Goal: Book appointment/travel/reservation

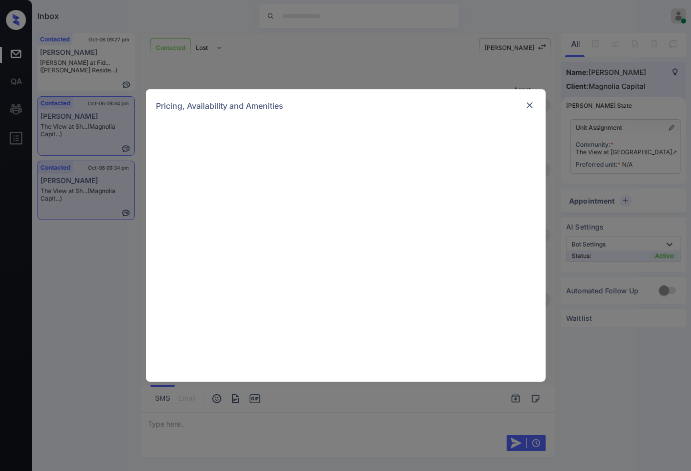
scroll to position [888, 0]
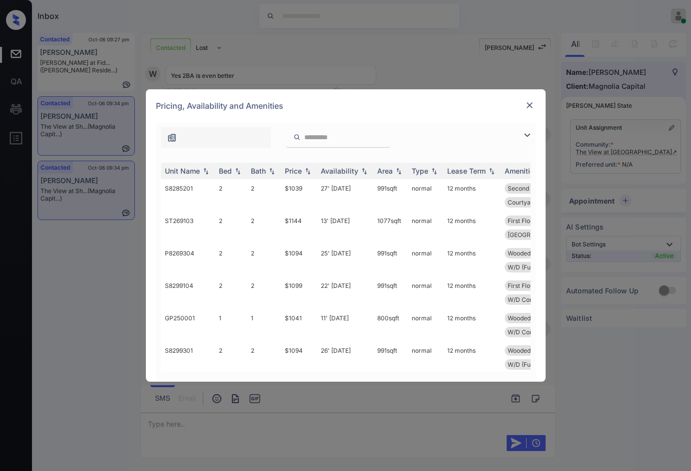
click at [528, 136] on img at bounding box center [527, 135] width 12 height 12
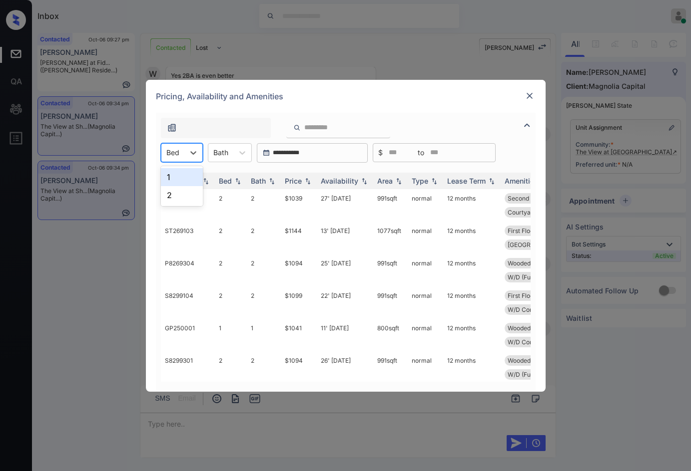
click at [181, 154] on div "Bed" at bounding box center [172, 152] width 23 height 14
click at [191, 191] on div "2" at bounding box center [182, 195] width 42 height 18
click at [309, 184] on img at bounding box center [308, 180] width 10 height 7
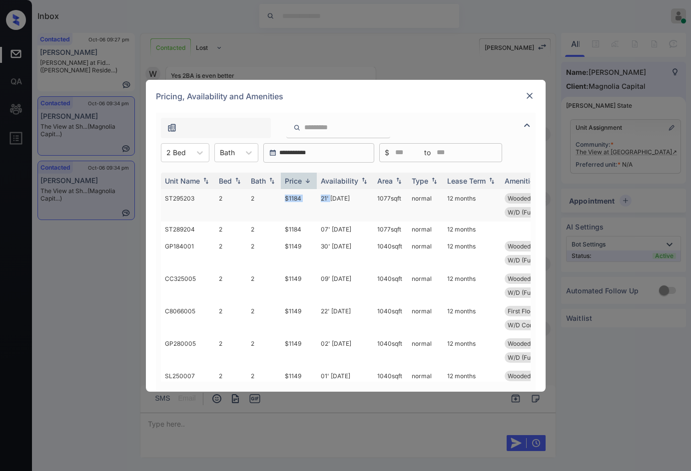
drag, startPoint x: 309, startPoint y: 199, endPoint x: 330, endPoint y: 199, distance: 21.0
click at [330, 199] on tr "ST295203 2 2 $1184 21' Nov 25 1077 sqft normal 12 months Wooded View Second Flo…" at bounding box center [422, 205] width 522 height 32
click at [307, 251] on td "$1149" at bounding box center [299, 253] width 36 height 32
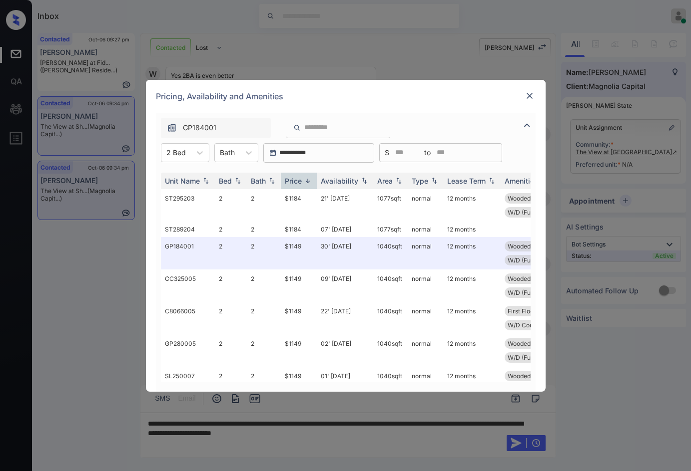
click at [529, 98] on img at bounding box center [529, 96] width 10 height 10
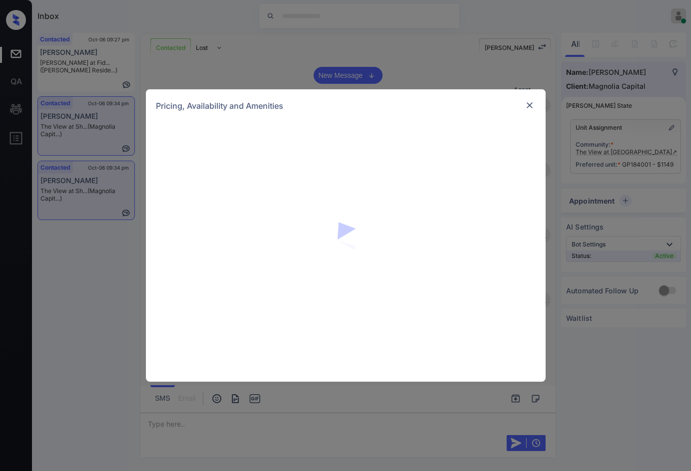
scroll to position [689, 0]
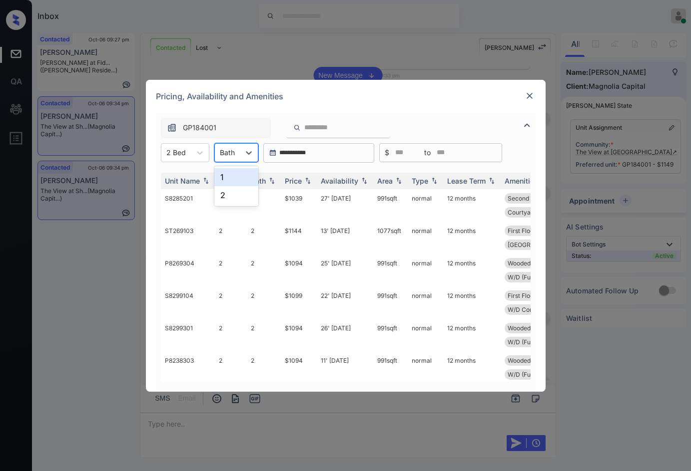
click at [218, 155] on div "Bath" at bounding box center [227, 152] width 25 height 14
click at [221, 201] on div "2" at bounding box center [236, 195] width 44 height 18
click at [309, 181] on img at bounding box center [308, 180] width 10 height 7
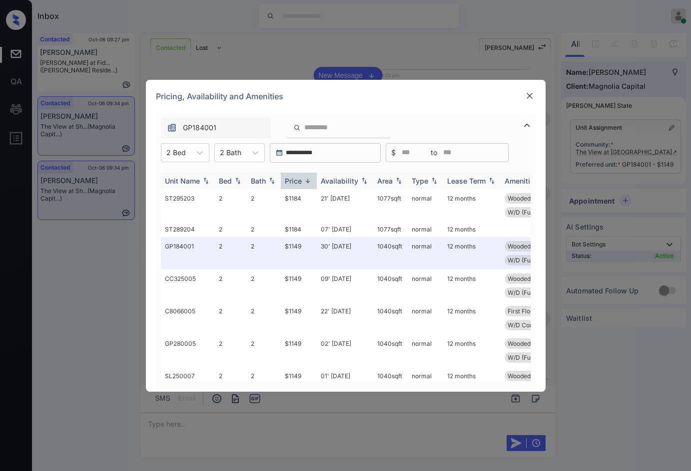
click at [309, 181] on img at bounding box center [308, 180] width 10 height 7
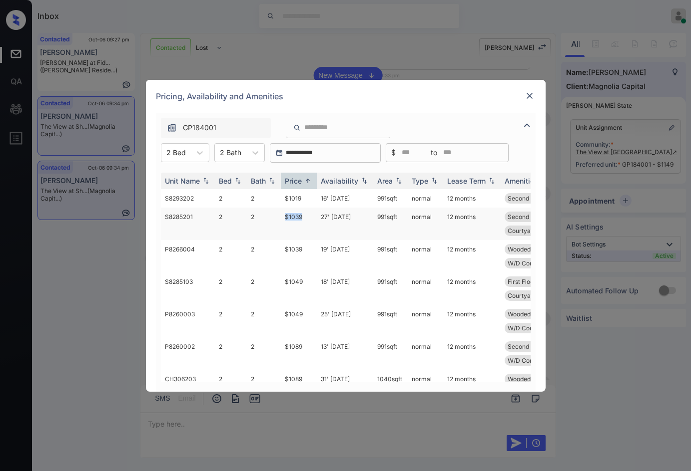
drag, startPoint x: 301, startPoint y: 215, endPoint x: 312, endPoint y: 214, distance: 10.5
click at [312, 214] on td "$1039" at bounding box center [299, 224] width 36 height 32
click at [312, 215] on td "$1039" at bounding box center [299, 224] width 36 height 32
click at [313, 215] on td "$1039" at bounding box center [299, 224] width 36 height 32
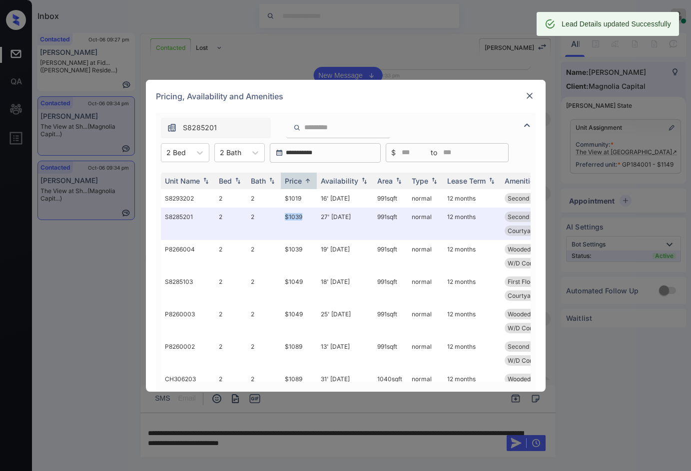
click at [529, 98] on img at bounding box center [529, 96] width 10 height 10
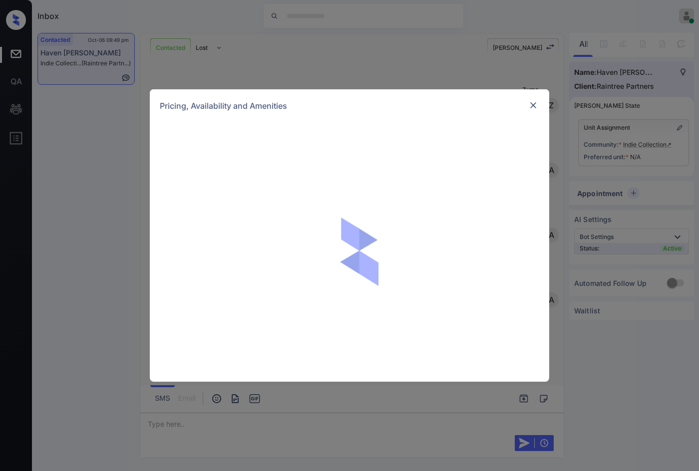
scroll to position [876, 0]
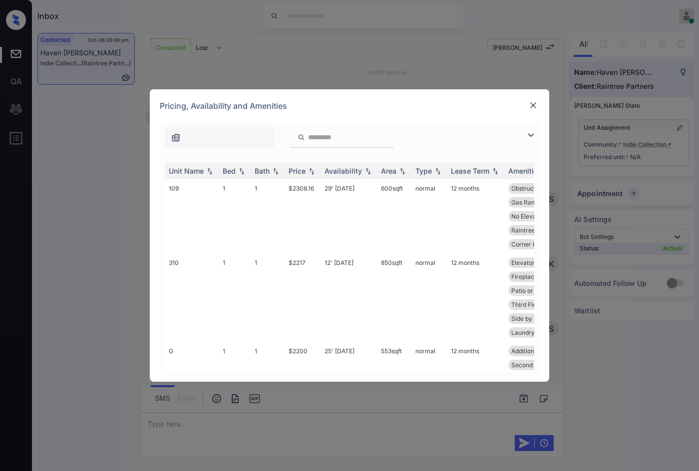
click at [531, 137] on img at bounding box center [531, 135] width 12 height 12
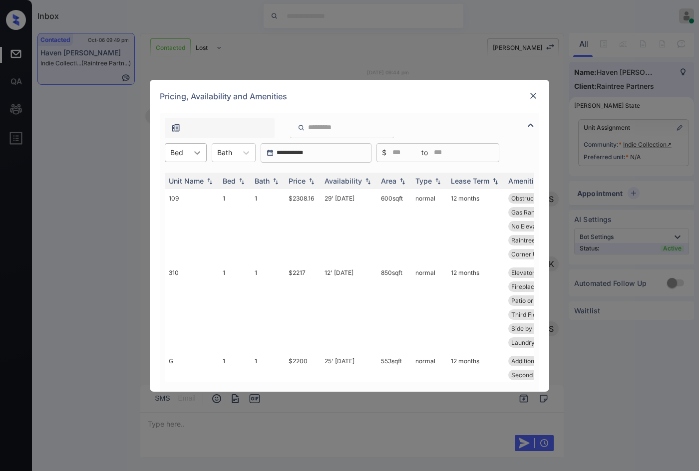
click at [192, 158] on div at bounding box center [197, 153] width 18 height 18
click at [187, 190] on div "2" at bounding box center [186, 195] width 42 height 18
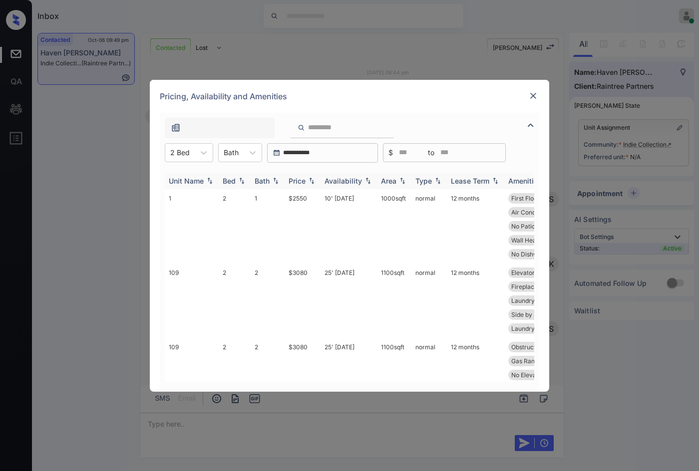
click at [314, 180] on img at bounding box center [312, 180] width 10 height 7
click at [314, 181] on img at bounding box center [312, 180] width 10 height 7
drag, startPoint x: 282, startPoint y: 203, endPoint x: 332, endPoint y: 202, distance: 49.9
click at [332, 202] on tr "1 2 1 $2550 10' Oct 25 1000 sqft normal 12 months First Floor Gas Range Shared …" at bounding box center [426, 226] width 522 height 74
copy tr "$2550 10"
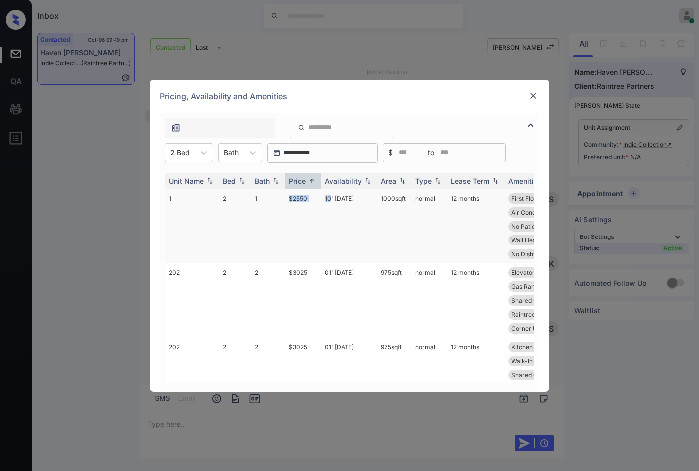
click at [332, 200] on td "10' Oct 25" at bounding box center [349, 226] width 56 height 74
click at [332, 199] on td "10' Oct 25" at bounding box center [349, 226] width 56 height 74
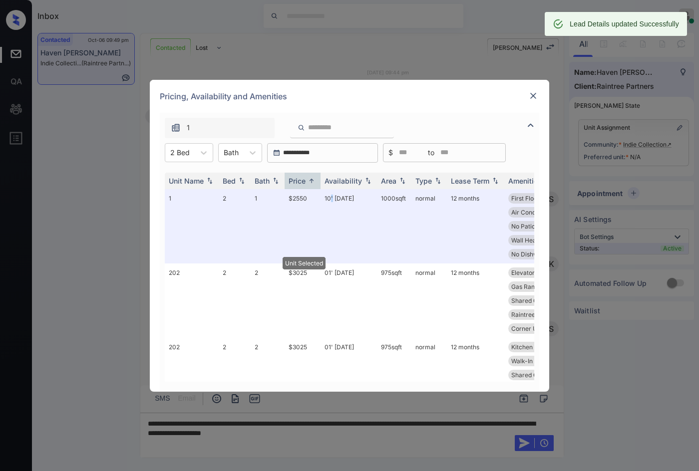
click at [534, 92] on img at bounding box center [533, 96] width 10 height 10
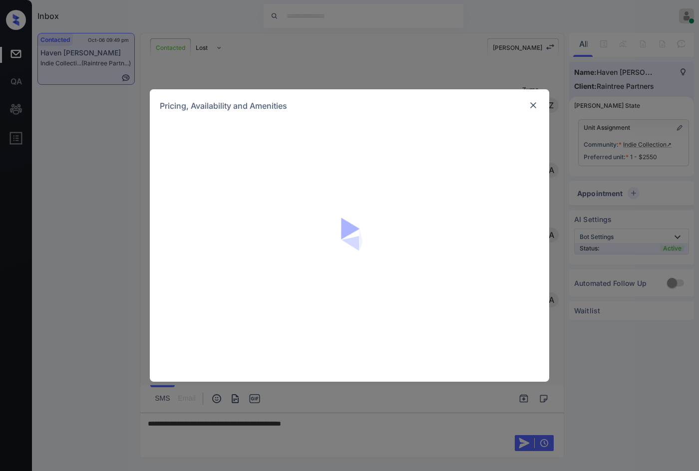
scroll to position [941, 0]
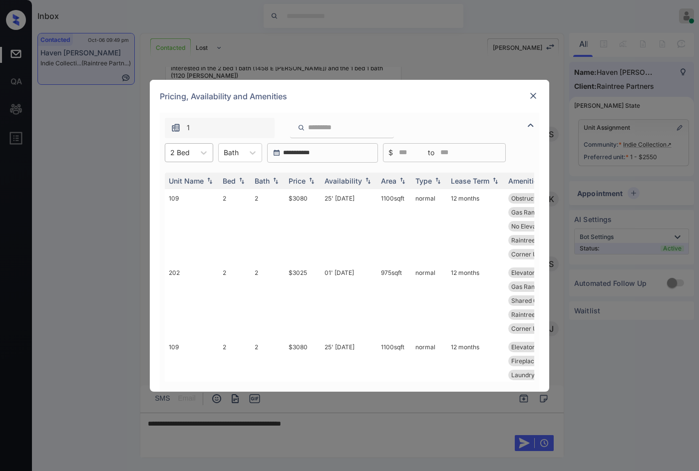
click at [171, 150] on input "text" at bounding box center [171, 152] width 2 height 8
click at [180, 177] on div "1" at bounding box center [189, 177] width 48 height 18
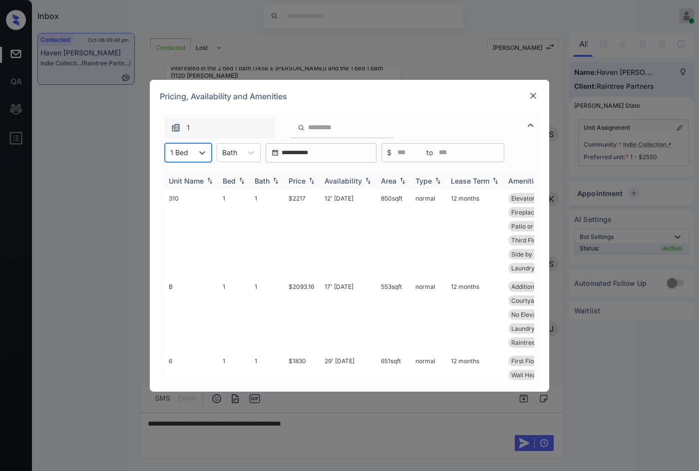
click at [311, 181] on img at bounding box center [312, 180] width 10 height 7
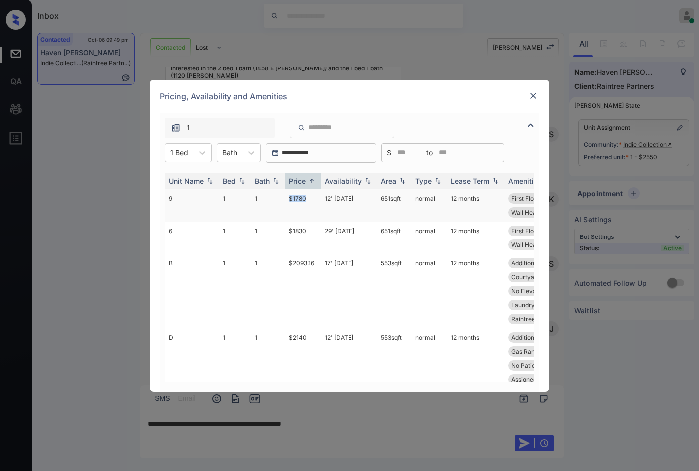
drag, startPoint x: 280, startPoint y: 197, endPoint x: 306, endPoint y: 198, distance: 25.5
click at [306, 198] on tr "9 1 1 $1780 12' Nov 25 651 sqft normal 12 months First Floor Gas Range Air Cond…" at bounding box center [426, 205] width 522 height 32
copy tr "$1780"
click at [535, 93] on img at bounding box center [533, 96] width 10 height 10
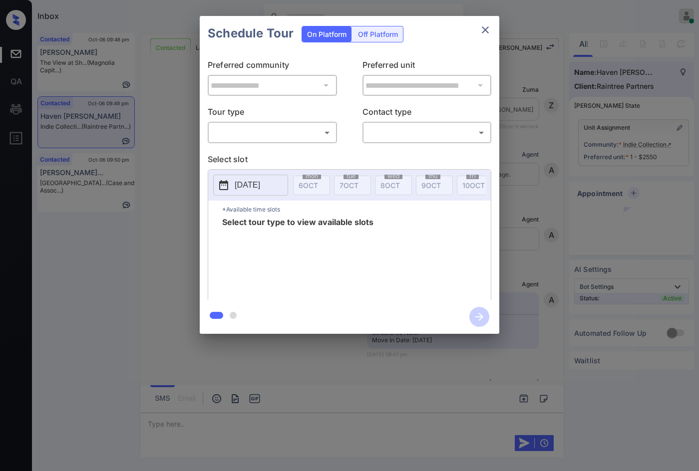
scroll to position [1660, 0]
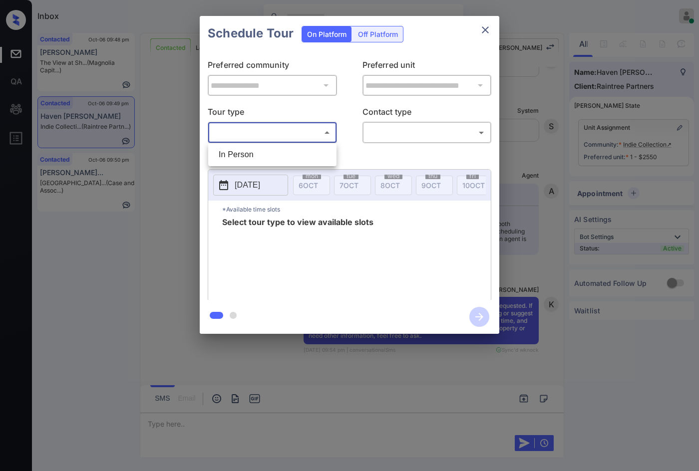
click at [271, 139] on body "Inbox Jezcil Usanastre Online Set yourself offline Set yourself on break Profil…" at bounding box center [349, 235] width 699 height 471
click at [270, 155] on li "In Person" at bounding box center [272, 155] width 123 height 18
type input "********"
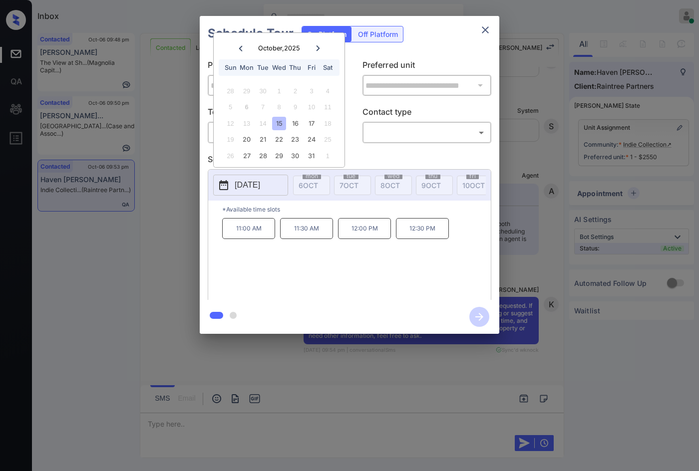
click at [185, 195] on div "**********" at bounding box center [349, 175] width 699 height 350
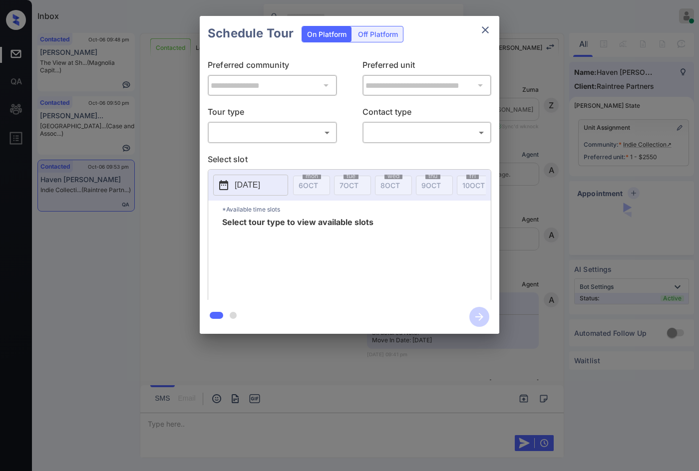
scroll to position [1851, 0]
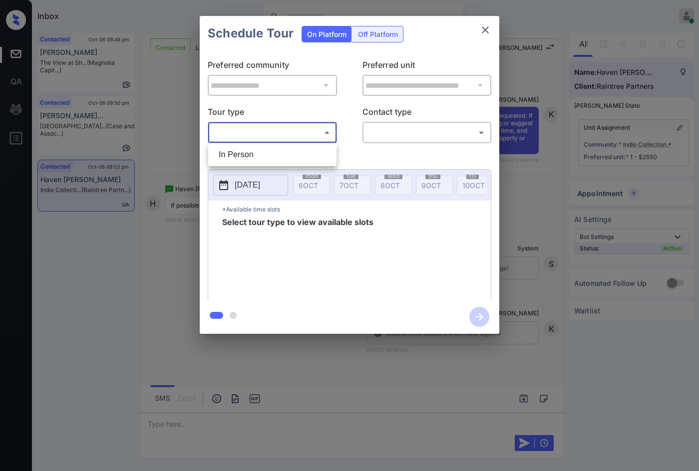
drag, startPoint x: 272, startPoint y: 139, endPoint x: 274, endPoint y: 146, distance: 6.7
click at [272, 138] on body "Inbox Jezcil Usanastre Online Set yourself offline Set yourself on break Profil…" at bounding box center [349, 235] width 699 height 471
click at [274, 145] on ul "In Person" at bounding box center [272, 154] width 128 height 23
click at [413, 129] on div at bounding box center [349, 235] width 699 height 471
click at [236, 142] on div "​ ​" at bounding box center [272, 132] width 129 height 21
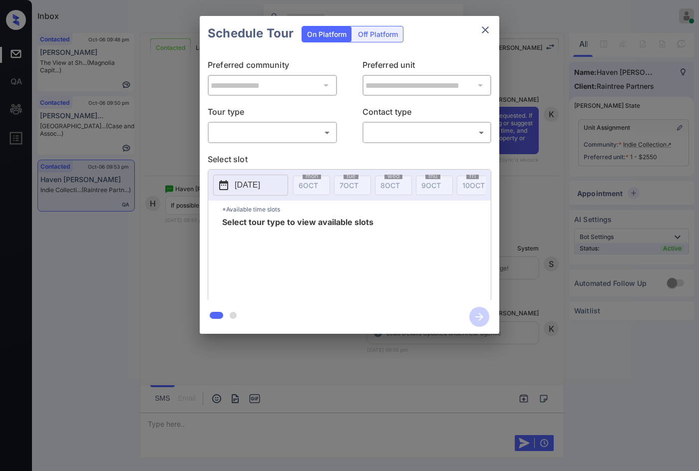
click at [238, 149] on div "**********" at bounding box center [350, 175] width 300 height 249
click at [247, 142] on div "​ ​" at bounding box center [272, 132] width 129 height 21
click at [254, 129] on body "Inbox Jezcil Usanastre Online Set yourself offline Set yourself on break Profil…" at bounding box center [349, 235] width 699 height 471
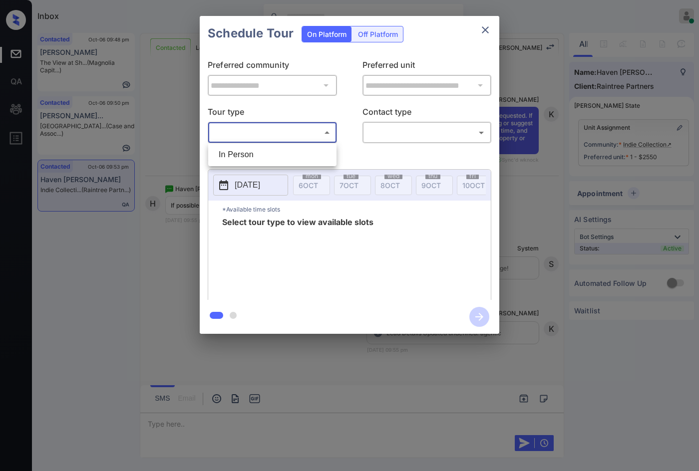
click at [254, 155] on li "In Person" at bounding box center [272, 155] width 123 height 18
type input "********"
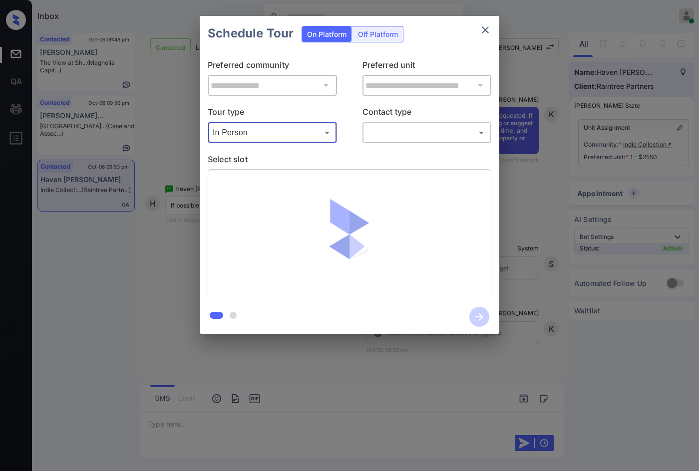
click at [384, 133] on body "Inbox Jezcil Usanastre Online Set yourself offline Set yourself on break Profil…" at bounding box center [349, 235] width 699 height 471
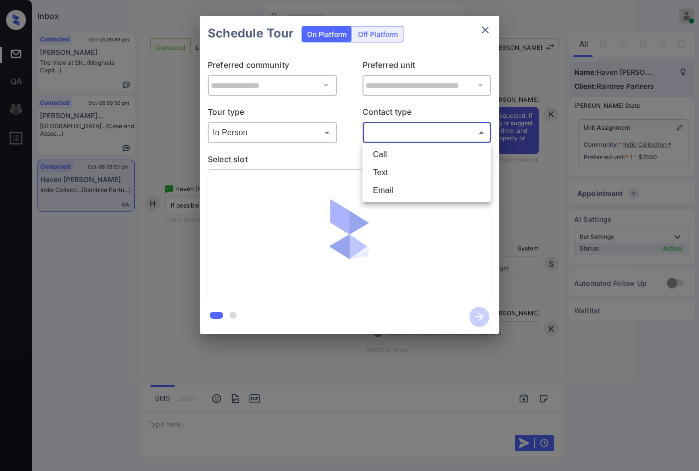
click at [394, 172] on li "Text" at bounding box center [426, 173] width 123 height 18
type input "****"
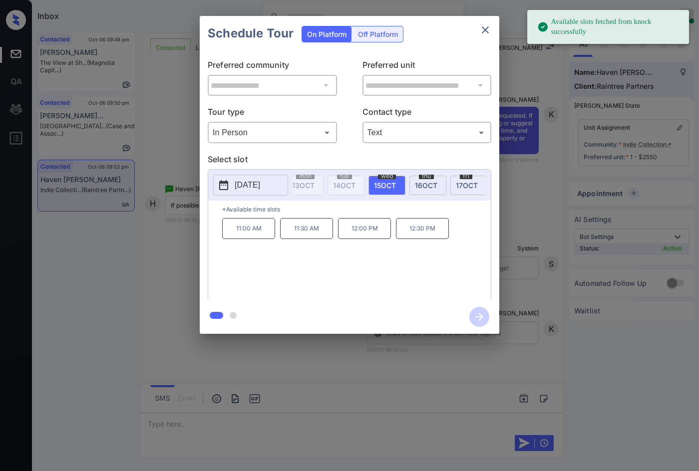
scroll to position [0, 286]
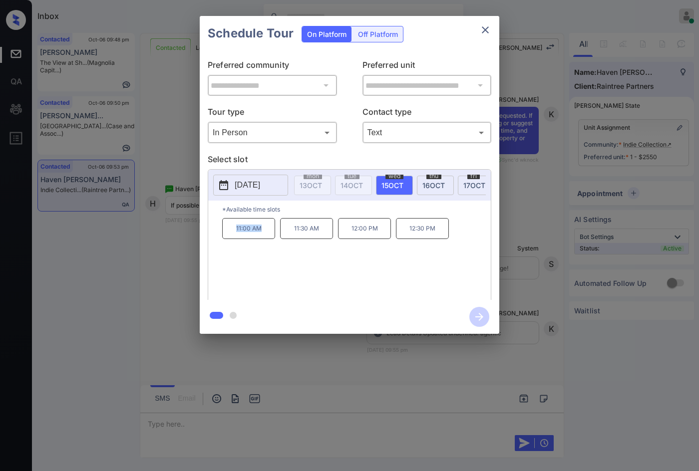
drag, startPoint x: 230, startPoint y: 234, endPoint x: 263, endPoint y: 236, distance: 33.0
click at [263, 236] on p "11:00 AM" at bounding box center [248, 228] width 53 height 21
copy p "11:00 AM"
click at [270, 371] on div at bounding box center [349, 235] width 699 height 471
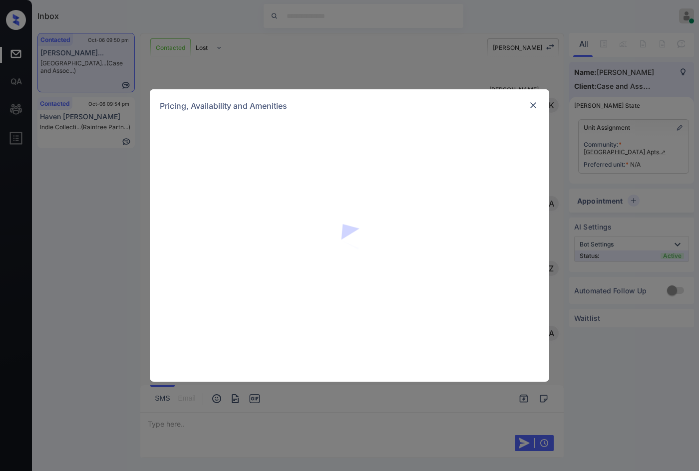
scroll to position [820, 0]
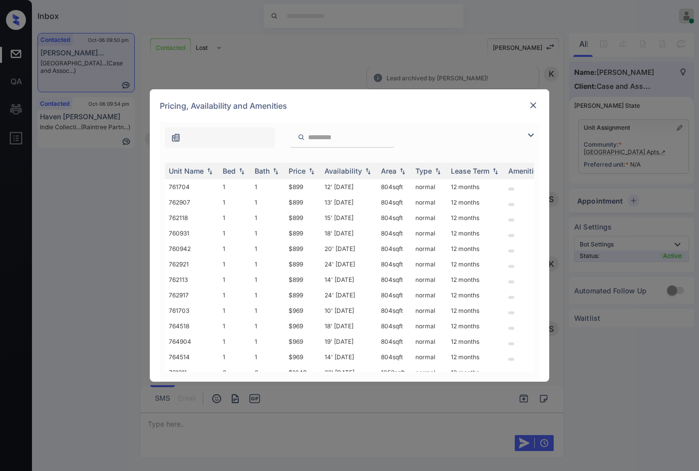
click at [533, 136] on img at bounding box center [531, 135] width 12 height 12
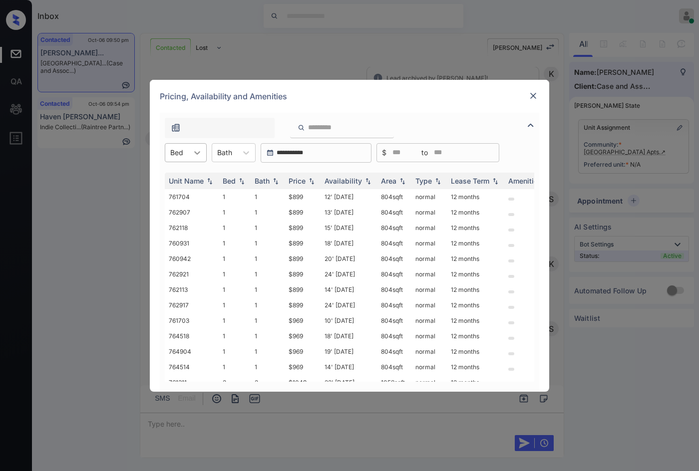
click at [202, 150] on div at bounding box center [197, 153] width 18 height 18
click at [191, 197] on div "2" at bounding box center [186, 195] width 42 height 18
click at [310, 181] on img at bounding box center [312, 180] width 10 height 7
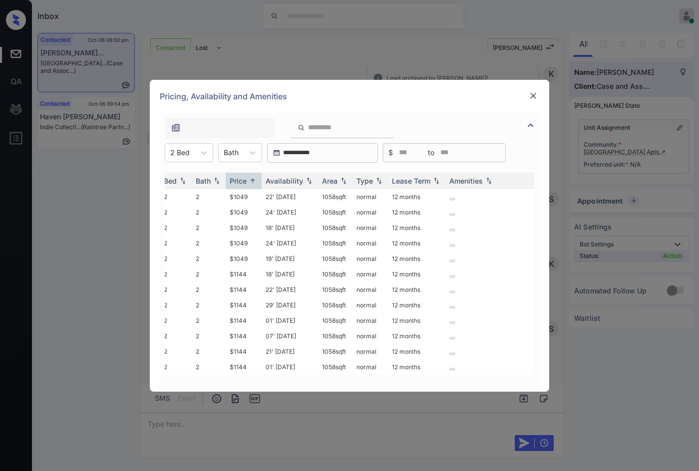
scroll to position [0, 0]
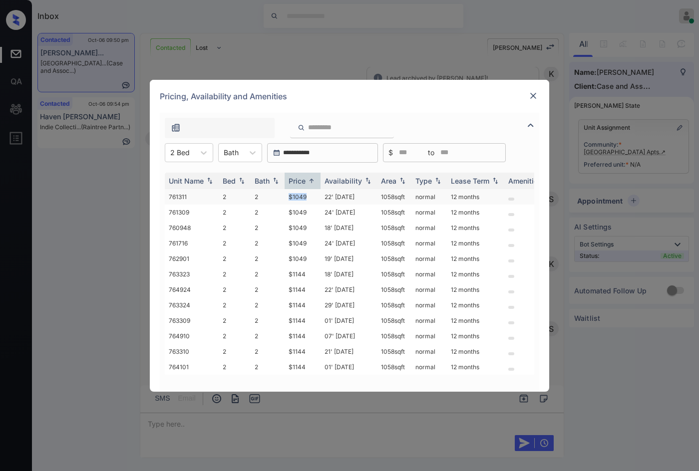
drag, startPoint x: 300, startPoint y: 198, endPoint x: 312, endPoint y: 200, distance: 12.2
click at [312, 200] on tr "761311 2 2 $1049 22' Oct 25 1058 sqft normal 12 months" at bounding box center [426, 196] width 522 height 15
copy tr "$1049"
click at [393, 194] on td "1058 sqft" at bounding box center [394, 196] width 34 height 15
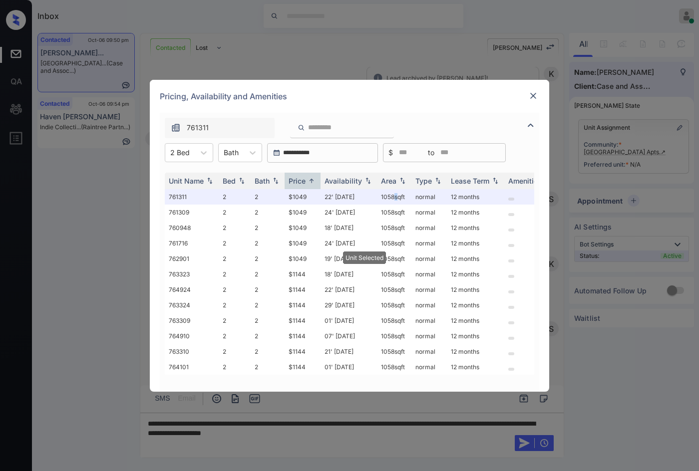
click at [536, 98] on img at bounding box center [533, 96] width 10 height 10
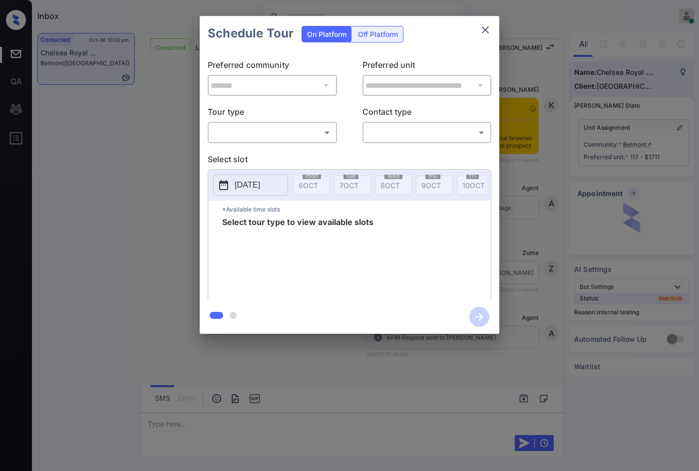
scroll to position [3358, 0]
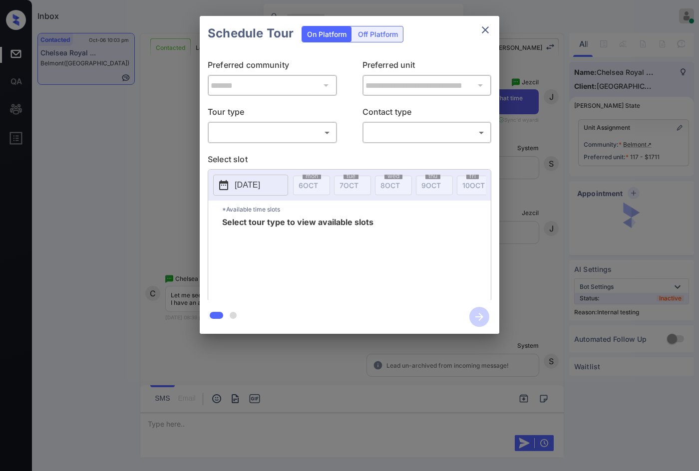
click at [541, 132] on div "**********" at bounding box center [349, 175] width 699 height 350
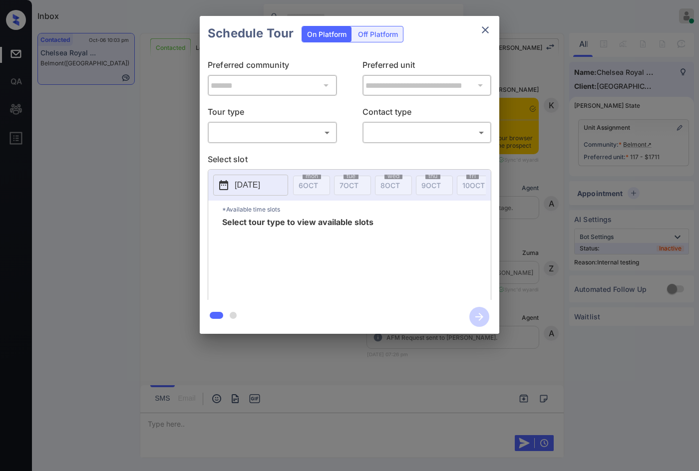
scroll to position [3857, 0]
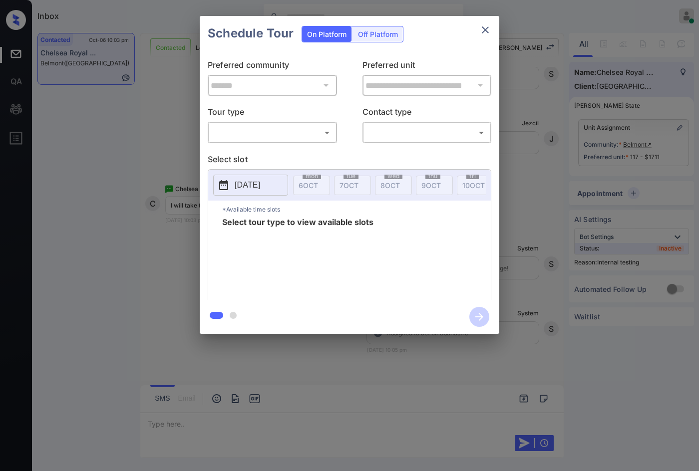
click at [292, 134] on body "Inbox Jezcil Usanastre Online Set yourself offline Set yourself on break Profil…" at bounding box center [349, 235] width 699 height 471
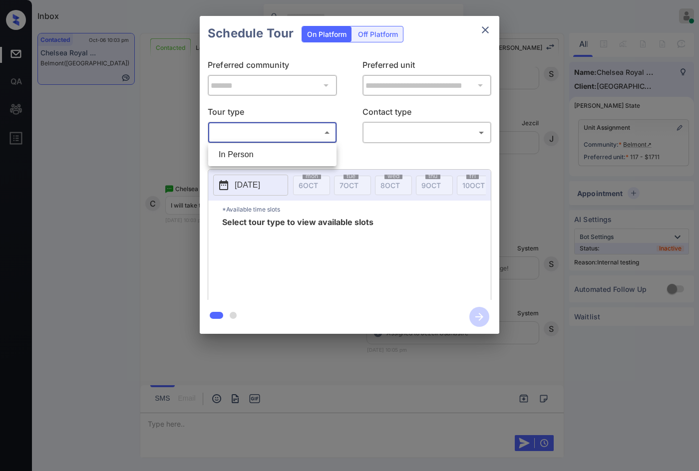
click at [293, 141] on div at bounding box center [349, 235] width 699 height 471
click at [294, 146] on div "**********" at bounding box center [350, 175] width 300 height 249
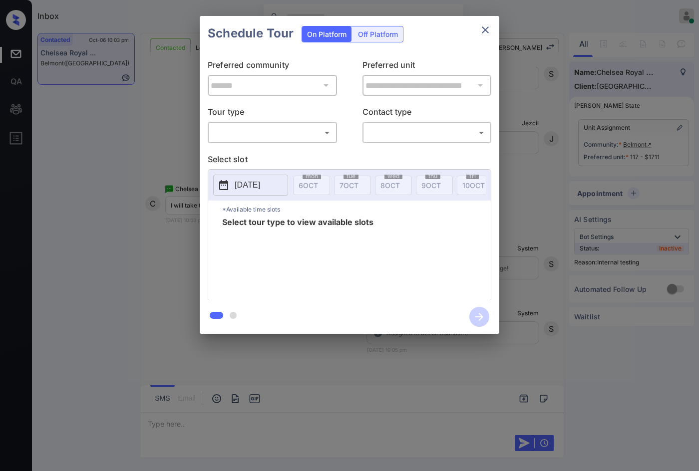
click at [304, 135] on body "Inbox Jezcil Usanastre Online Set yourself offline Set yourself on break Profil…" at bounding box center [349, 235] width 699 height 471
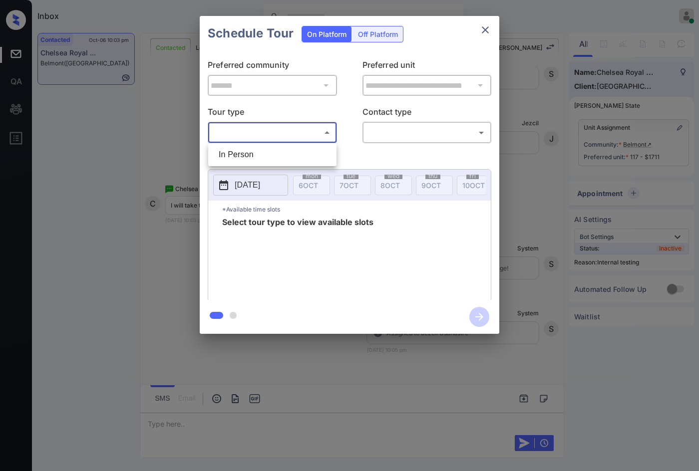
click at [310, 166] on ul "In Person" at bounding box center [272, 154] width 128 height 23
click at [321, 154] on li "In Person" at bounding box center [272, 155] width 123 height 18
type input "********"
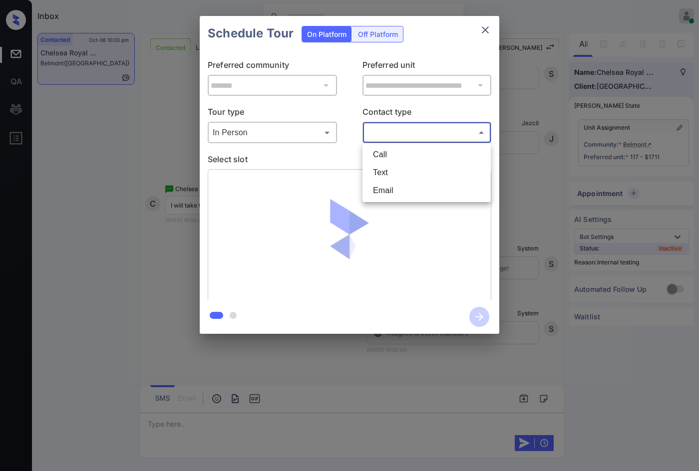
click at [388, 134] on body "Inbox Jezcil Usanastre Online Set yourself offline Set yourself on break Profil…" at bounding box center [349, 235] width 699 height 471
click at [393, 167] on li "Text" at bounding box center [426, 173] width 123 height 18
type input "****"
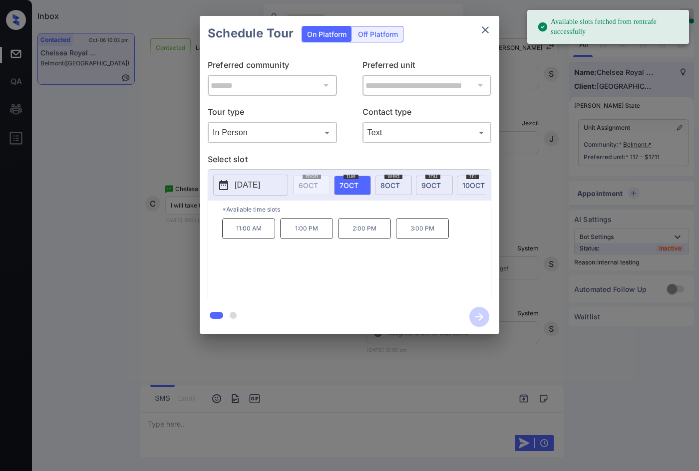
click at [548, 204] on div "**********" at bounding box center [349, 175] width 699 height 350
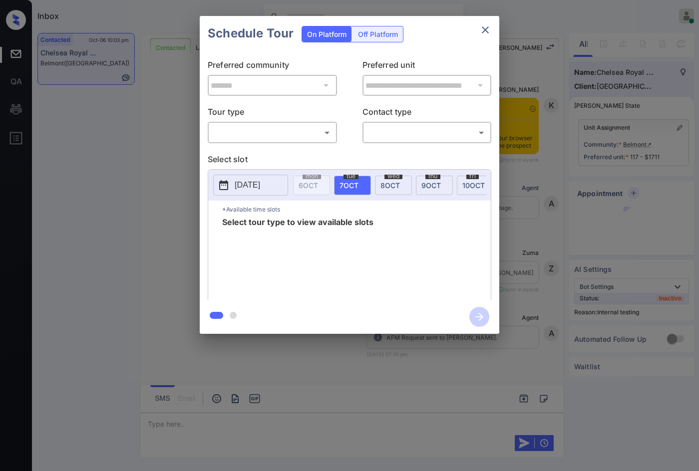
scroll to position [3922, 0]
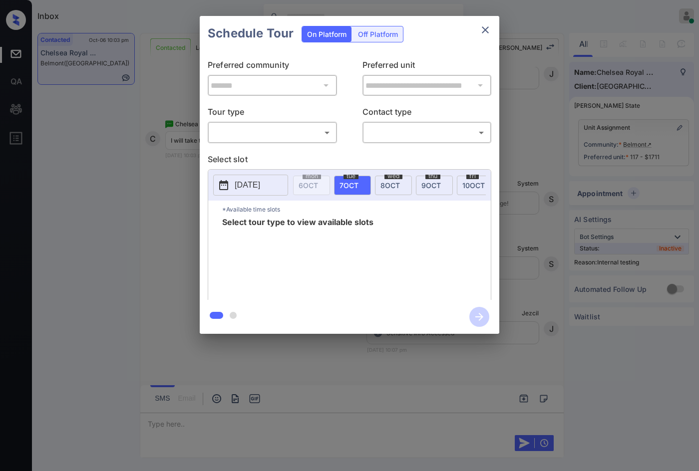
click at [308, 141] on div "​ ​" at bounding box center [272, 132] width 129 height 21
click at [307, 150] on div "**********" at bounding box center [350, 175] width 300 height 249
click at [309, 133] on body "Inbox Jezcil Usanastre Online Set yourself offline Set yourself on break Profil…" at bounding box center [349, 235] width 699 height 471
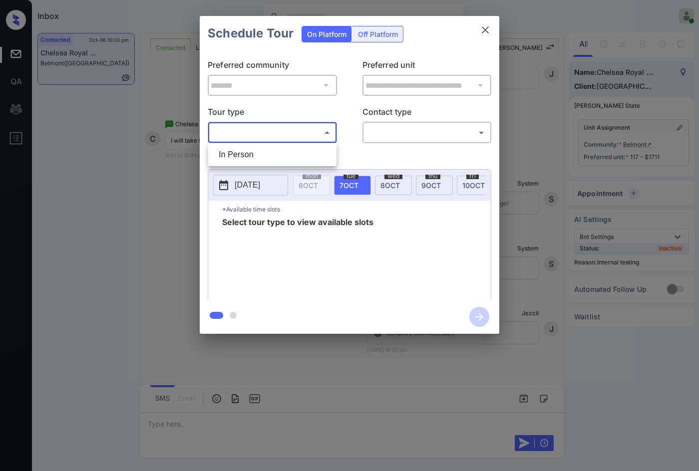
drag, startPoint x: 308, startPoint y: 150, endPoint x: 314, endPoint y: 149, distance: 6.2
click at [307, 150] on li "In Person" at bounding box center [272, 155] width 123 height 18
type input "********"
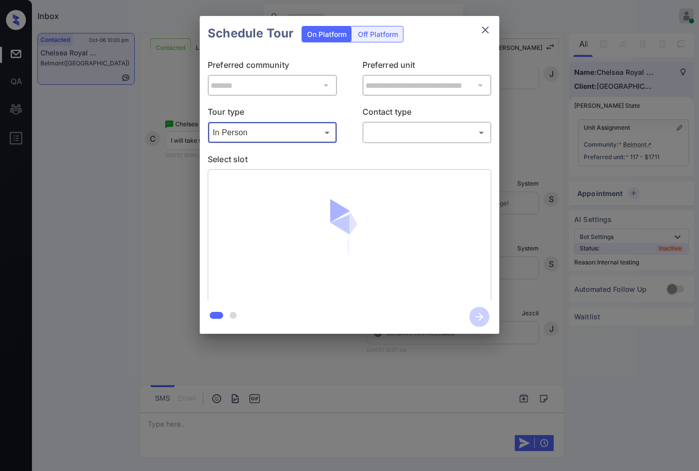
click at [369, 132] on body "Inbox Jezcil Usanastre Online Set yourself offline Set yourself on break Profil…" at bounding box center [349, 235] width 699 height 471
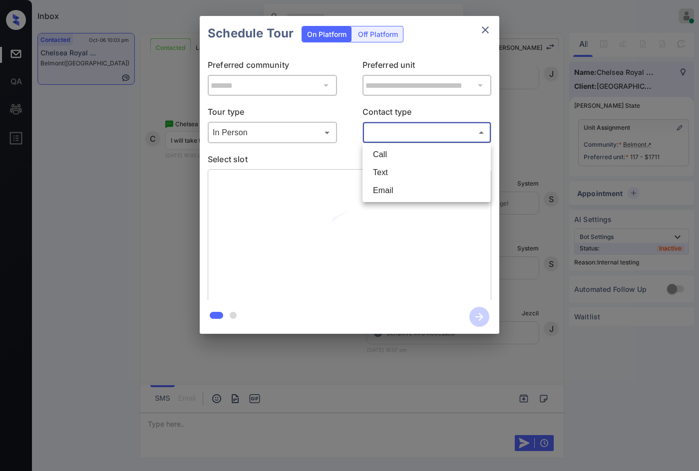
click at [389, 169] on li "Text" at bounding box center [426, 173] width 123 height 18
type input "****"
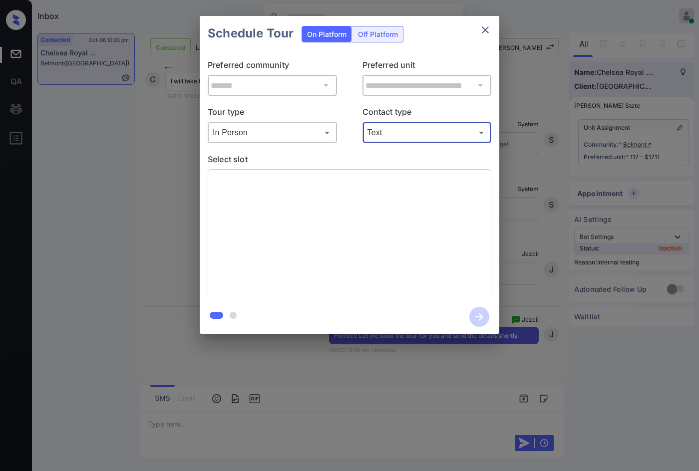
scroll to position [3981, 0]
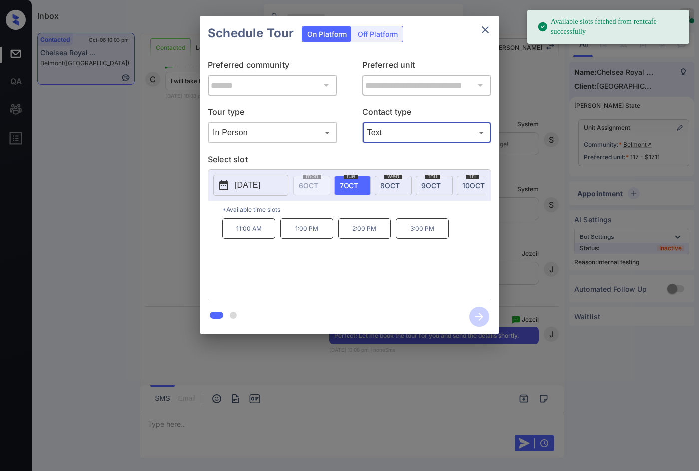
click at [419, 229] on p "3:00 PM" at bounding box center [422, 228] width 53 height 21
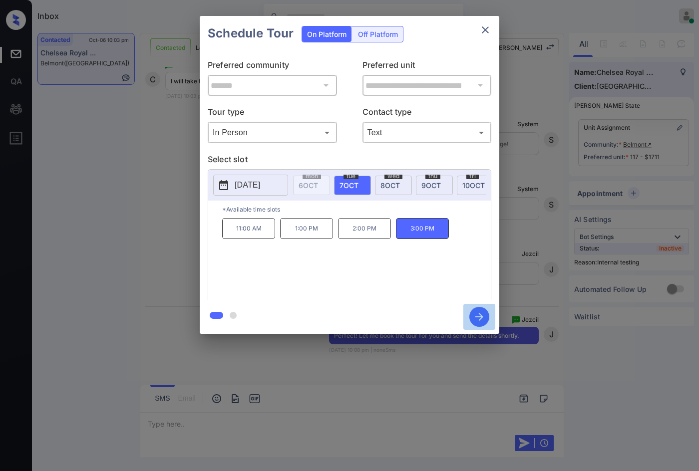
click at [480, 307] on icon "button" at bounding box center [479, 317] width 20 height 20
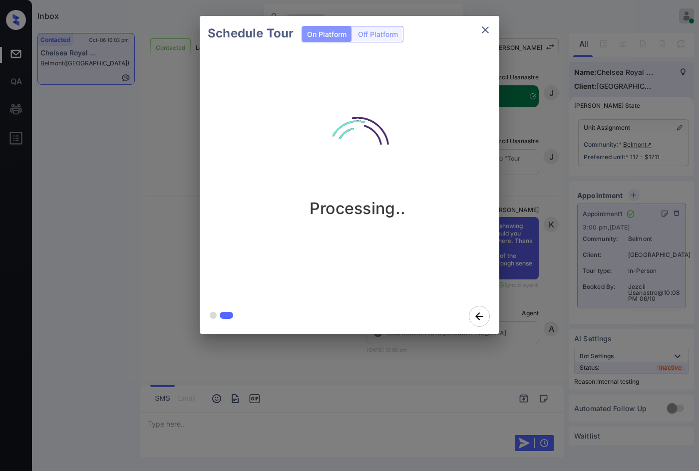
scroll to position [4408, 0]
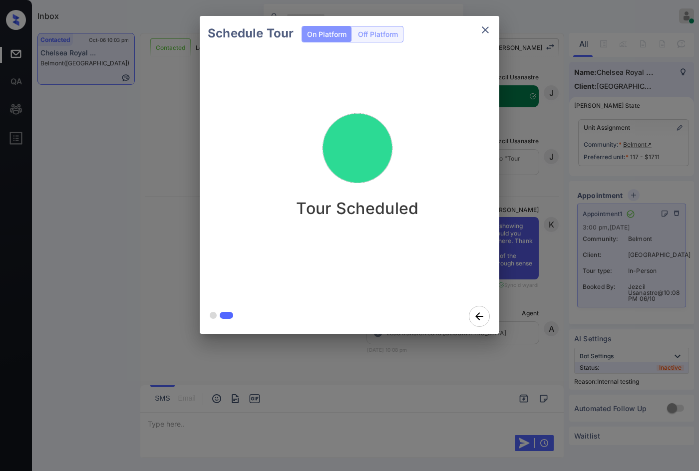
click at [192, 250] on div "Schedule Tour On Platform Off Platform Tour Scheduled" at bounding box center [349, 175] width 699 height 350
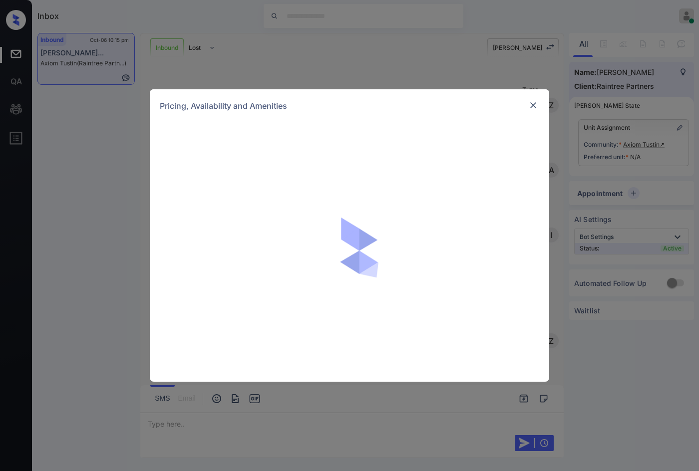
scroll to position [587, 0]
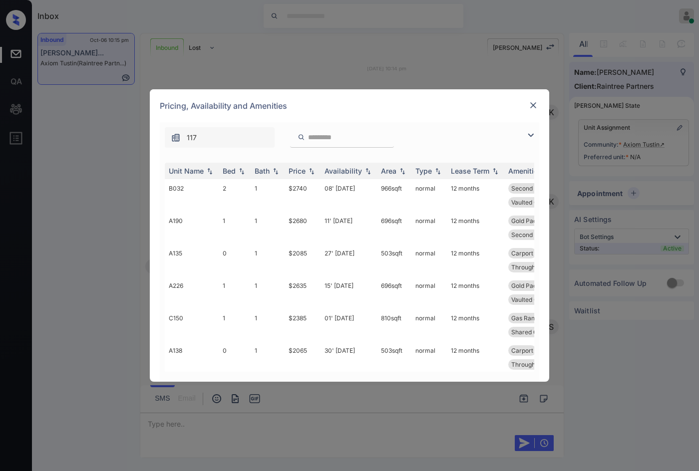
click at [530, 136] on img at bounding box center [531, 135] width 12 height 12
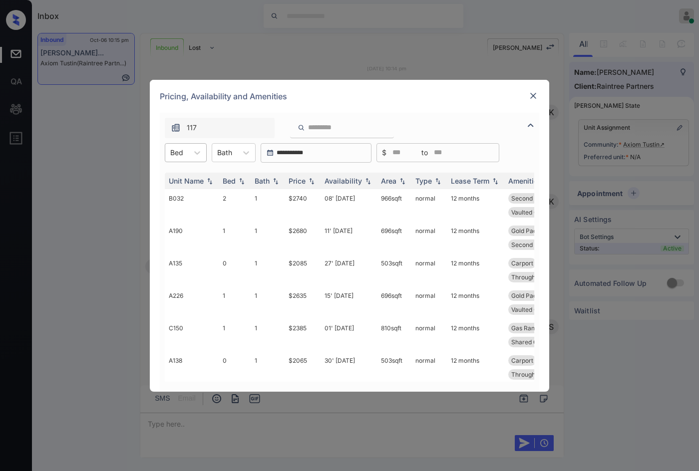
click at [177, 145] on div "Bed" at bounding box center [186, 152] width 42 height 19
click at [187, 178] on div "0" at bounding box center [186, 177] width 42 height 18
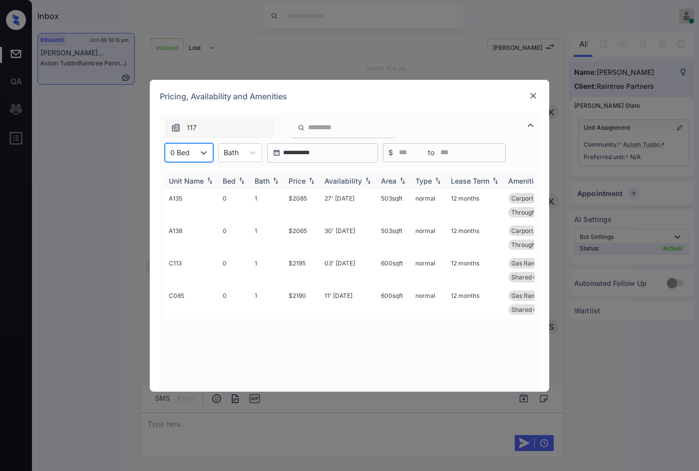
click at [315, 178] on img at bounding box center [312, 180] width 10 height 7
drag, startPoint x: 278, startPoint y: 204, endPoint x: 314, endPoint y: 204, distance: 36.5
click at [314, 204] on tr "A138 0 1 $2065 30' [DATE] 503 sqft normal 12 months Carport Patio or Balcon... …" at bounding box center [426, 205] width 522 height 32
copy tr "$2065"
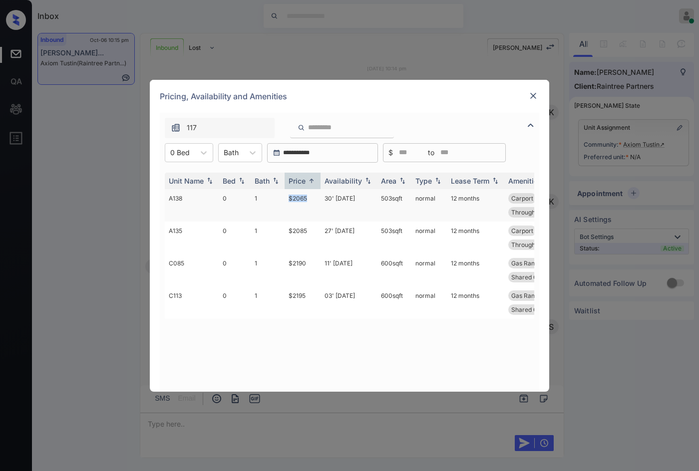
click at [311, 199] on td "$2065" at bounding box center [303, 205] width 36 height 32
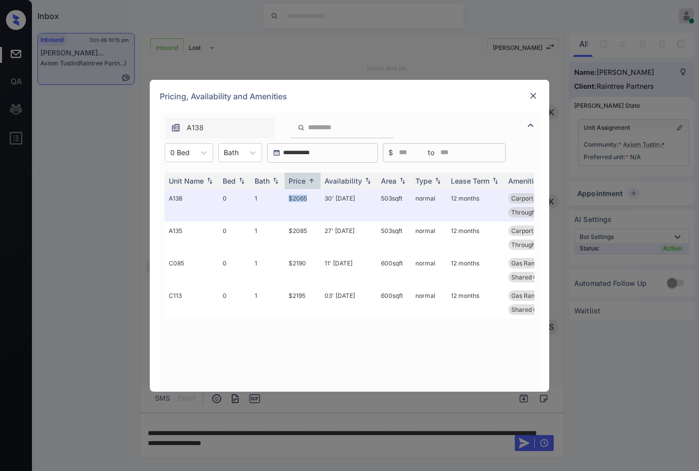
click at [531, 97] on img at bounding box center [533, 96] width 10 height 10
